Goal: Connect with others: Connect with others

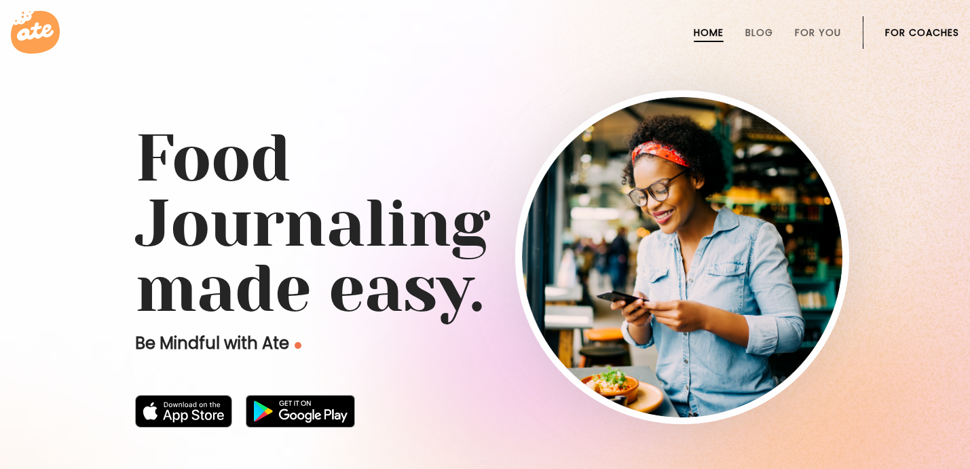
click at [902, 35] on link "For Coaches" at bounding box center [923, 32] width 74 height 11
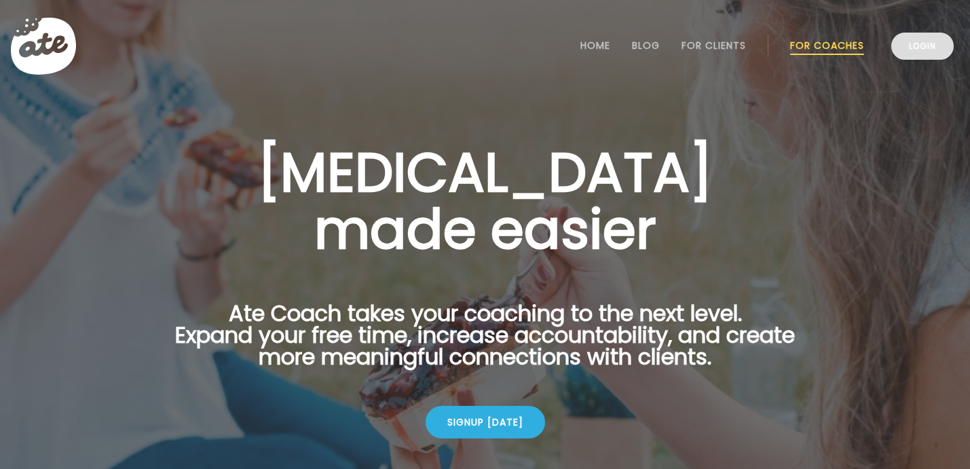
click at [927, 47] on link "Login" at bounding box center [923, 46] width 62 height 27
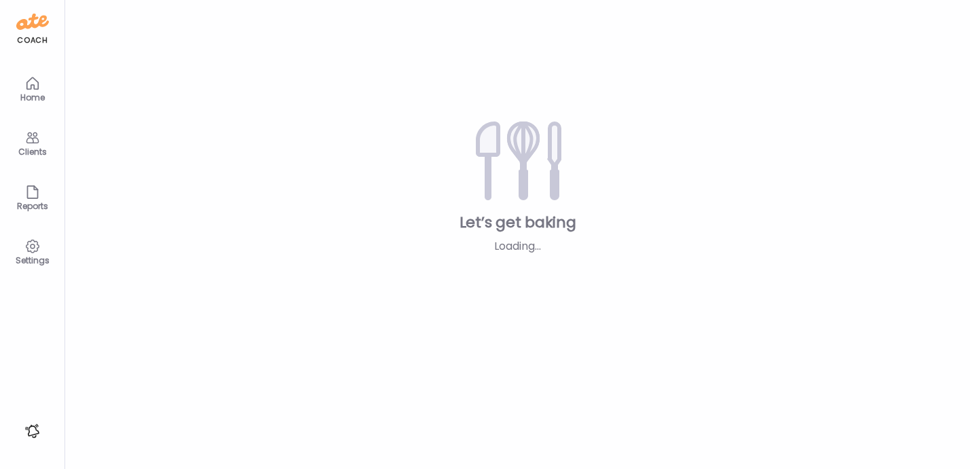
type input "*****"
type input "**********"
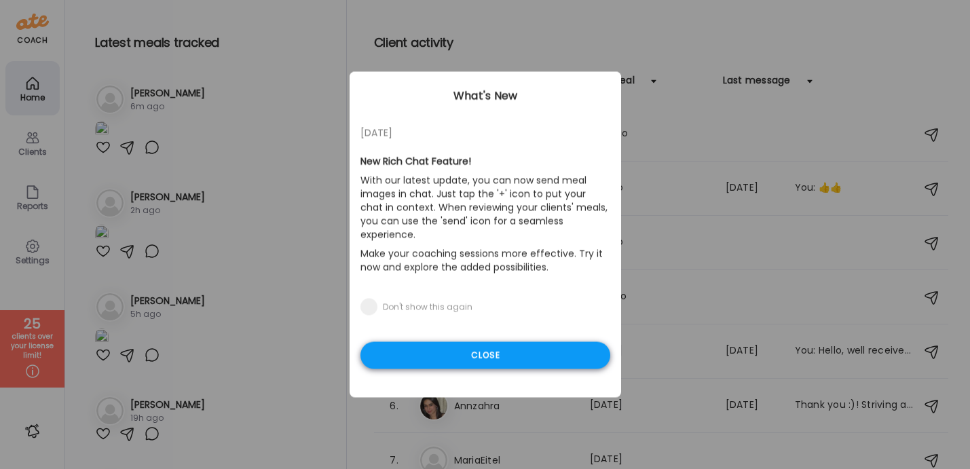
type input "**********"
click at [474, 349] on div "Close" at bounding box center [486, 355] width 250 height 27
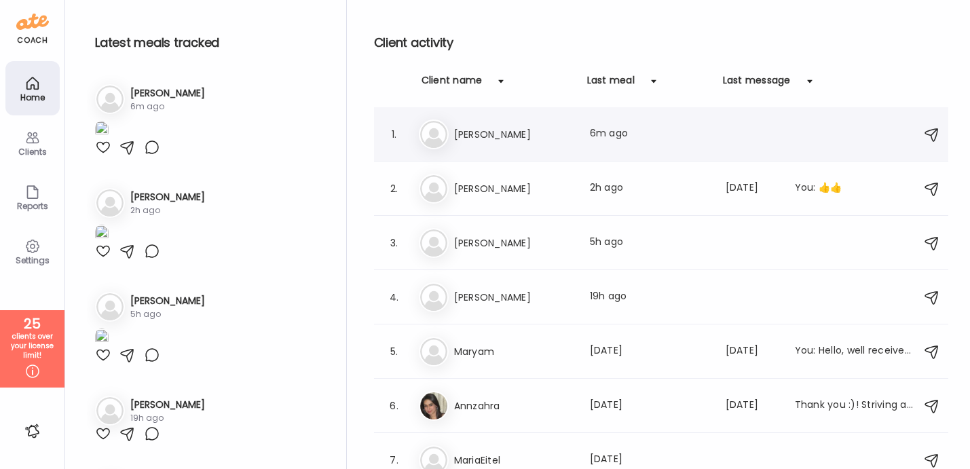
click at [467, 147] on div "Na [PERSON_NAME] Last meal: 6m ago" at bounding box center [663, 135] width 489 height 30
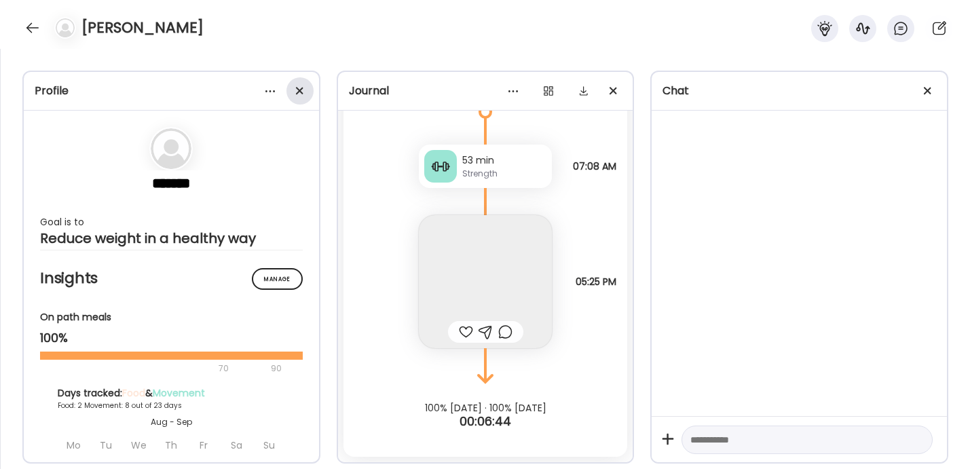
click at [297, 97] on div at bounding box center [300, 90] width 27 height 27
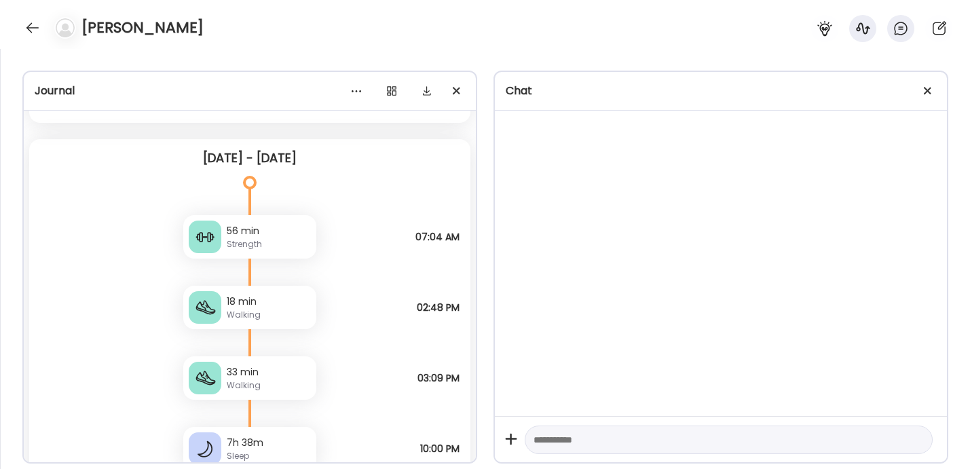
scroll to position [11172, 0]
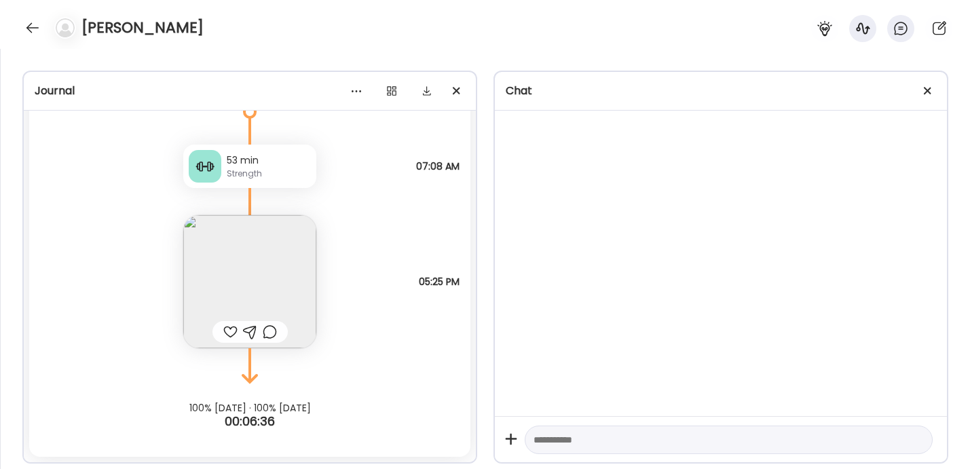
click at [227, 331] on div at bounding box center [230, 332] width 14 height 16
click at [33, 45] on div "Natasha" at bounding box center [485, 24] width 970 height 49
click at [33, 34] on div at bounding box center [33, 28] width 22 height 22
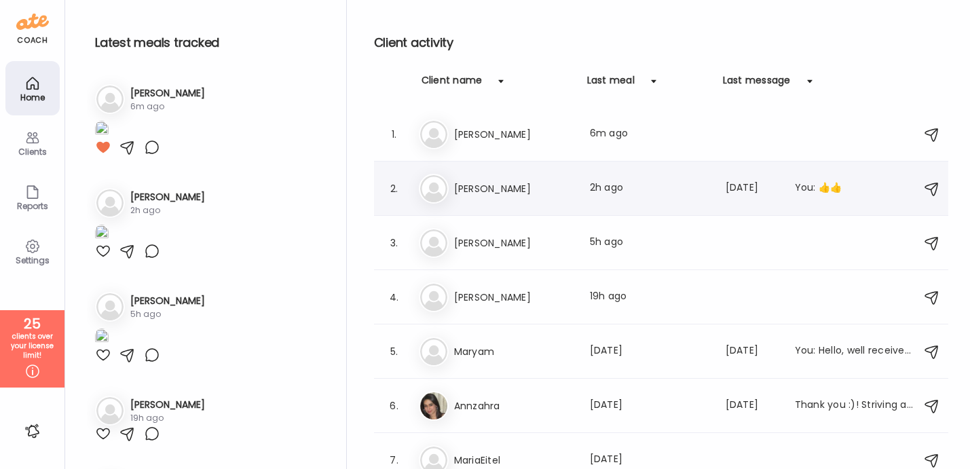
click at [460, 191] on h3 "Abdulla" at bounding box center [514, 189] width 120 height 16
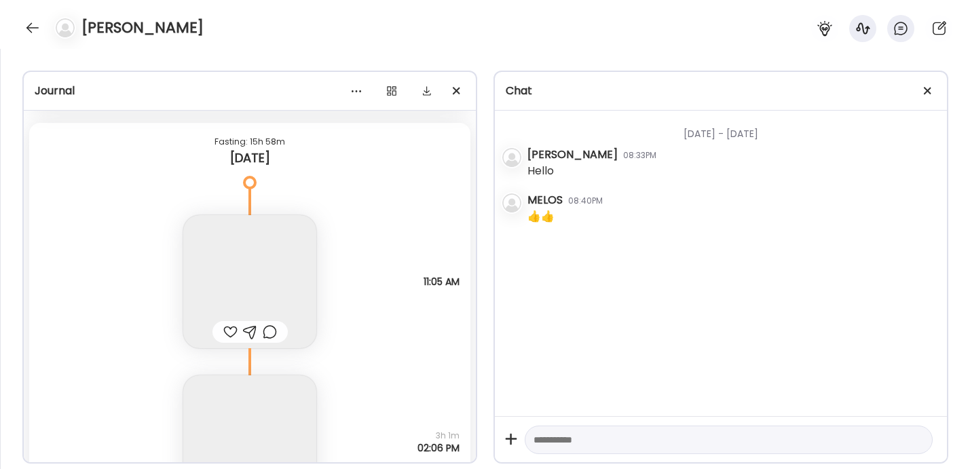
scroll to position [6782, 0]
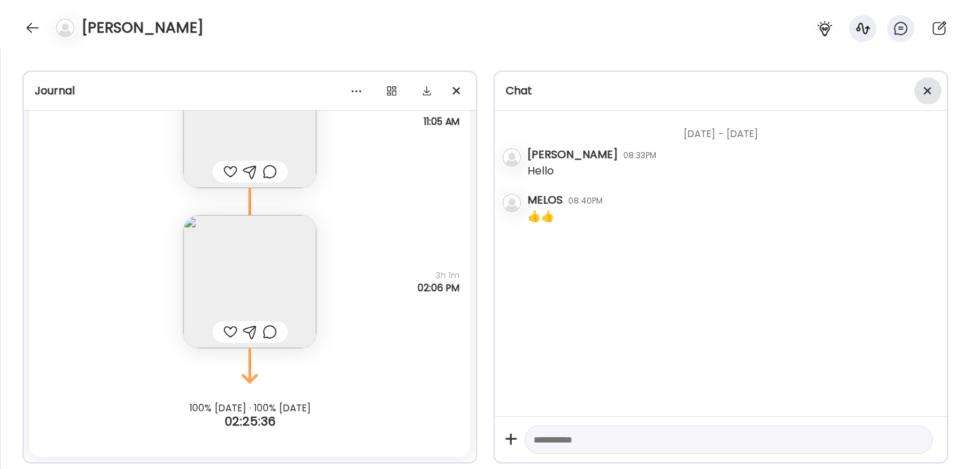
click at [928, 96] on div at bounding box center [928, 90] width 27 height 27
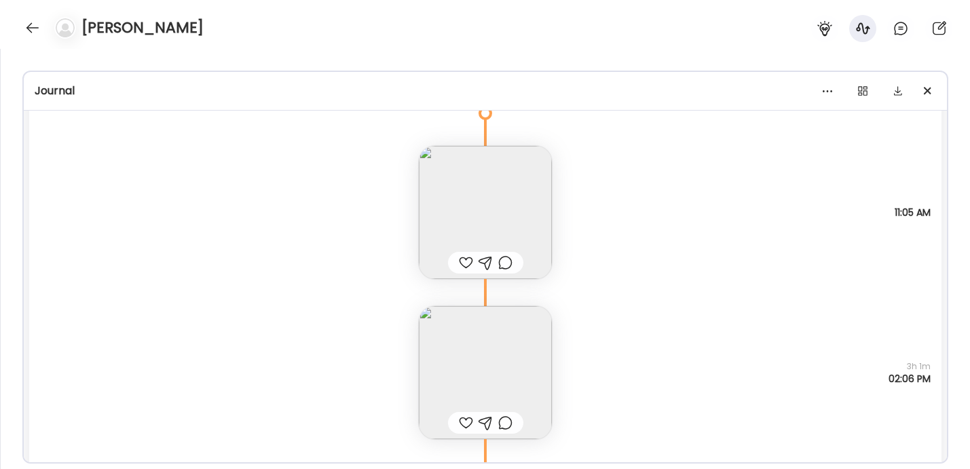
scroll to position [6620, 0]
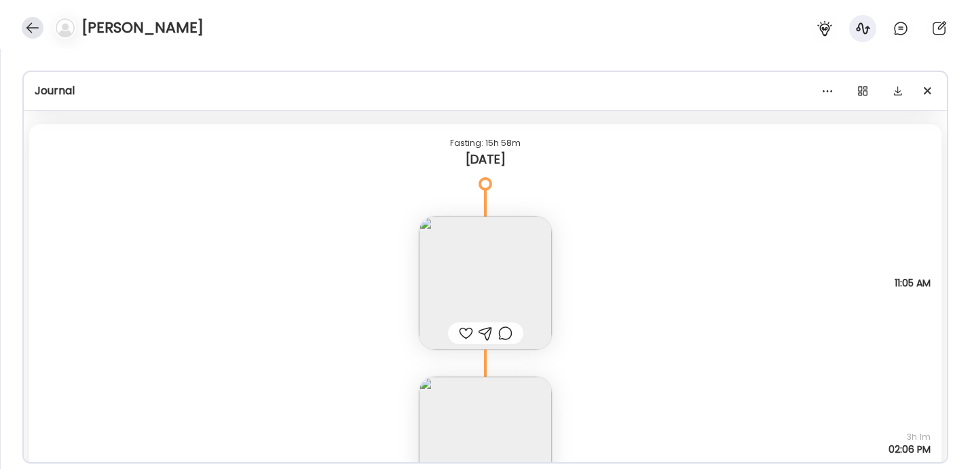
click at [24, 27] on div at bounding box center [33, 28] width 22 height 22
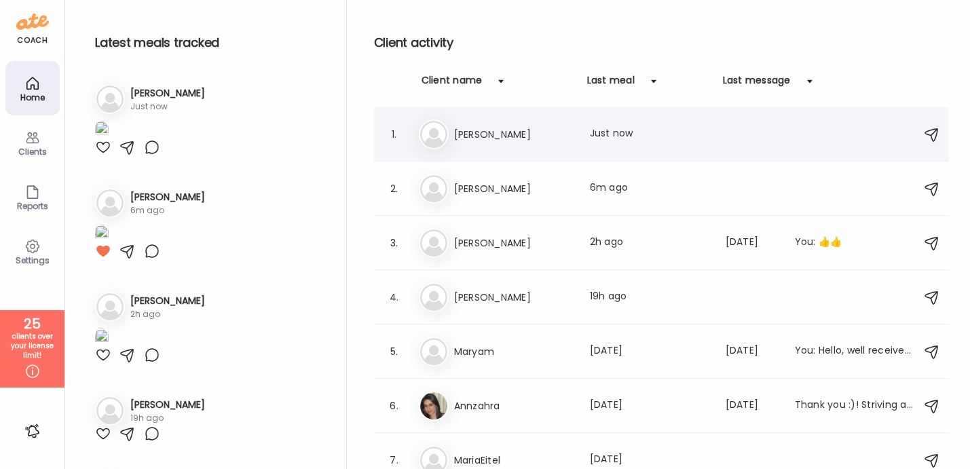
click at [484, 153] on div "1. Ni Nina Last meal: Just now" at bounding box center [661, 134] width 575 height 54
click at [471, 115] on div "1. Ni Nina Last meal: Just now" at bounding box center [661, 134] width 575 height 54
click at [471, 133] on h3 "Nina" at bounding box center [514, 134] width 120 height 16
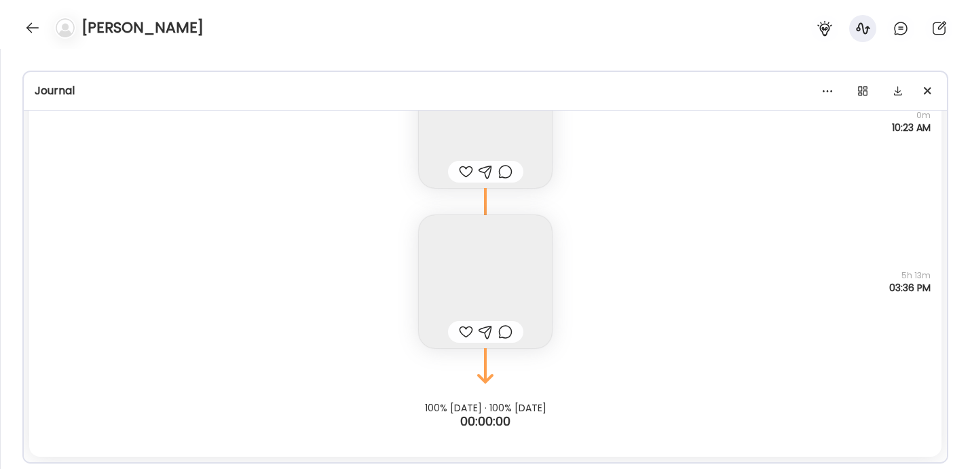
scroll to position [3302, 0]
click at [461, 331] on div at bounding box center [466, 332] width 14 height 16
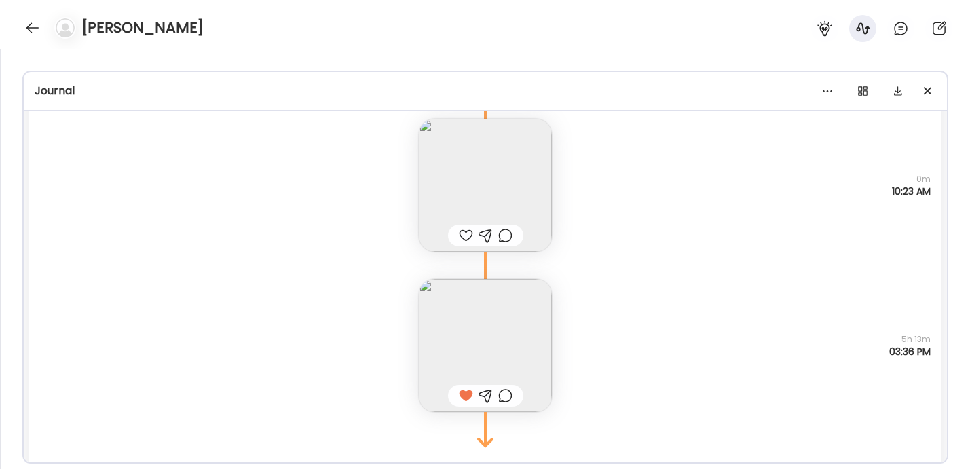
scroll to position [3234, 0]
click at [469, 203] on img at bounding box center [485, 189] width 133 height 133
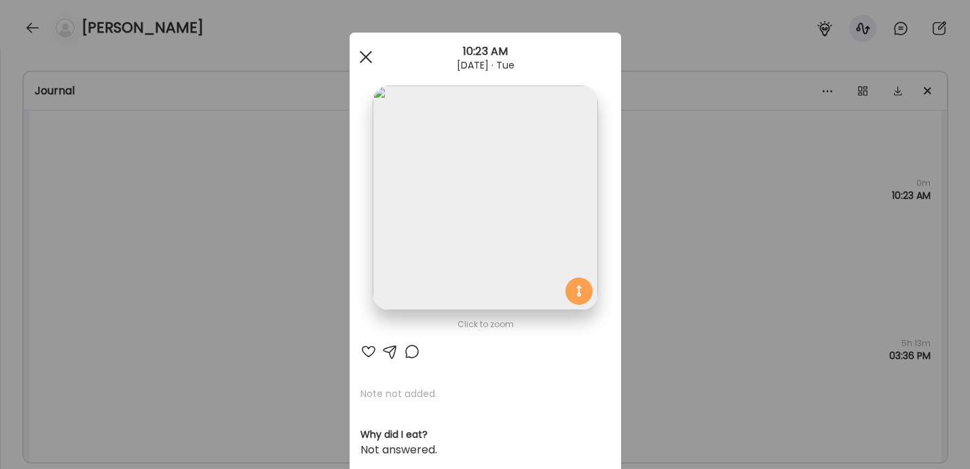
click at [369, 58] on div at bounding box center [365, 56] width 27 height 27
